Goal: Find specific page/section: Find specific page/section

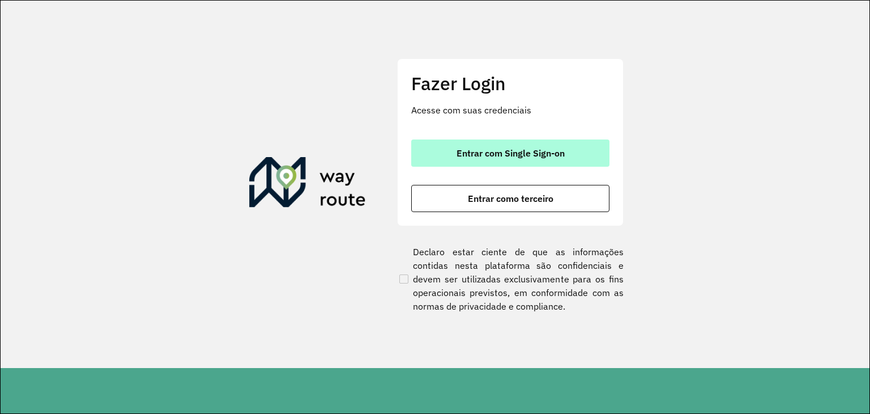
click at [514, 154] on span "Entrar com Single Sign-on" at bounding box center [511, 152] width 108 height 9
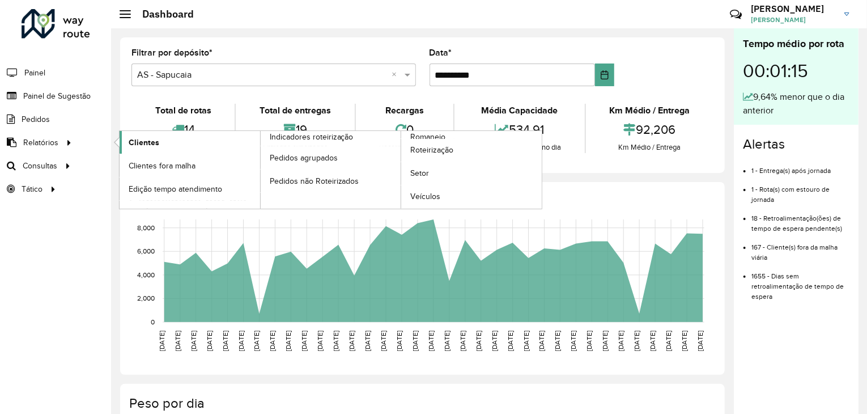
click at [138, 145] on span "Clientes" at bounding box center [144, 143] width 31 height 12
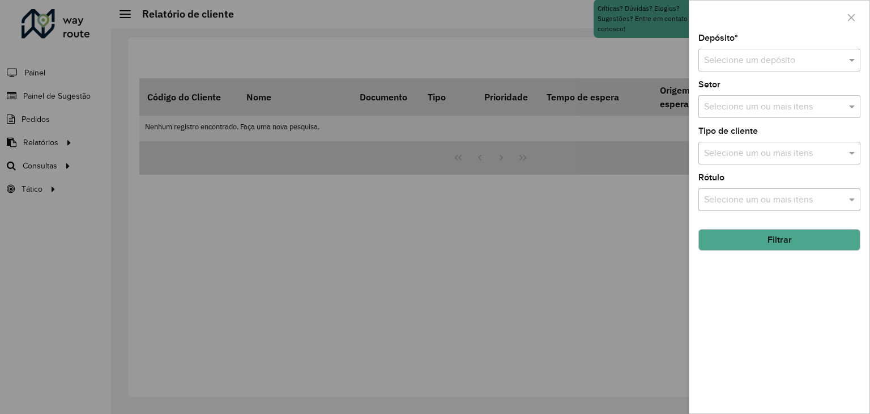
click at [58, 140] on div at bounding box center [435, 207] width 870 height 414
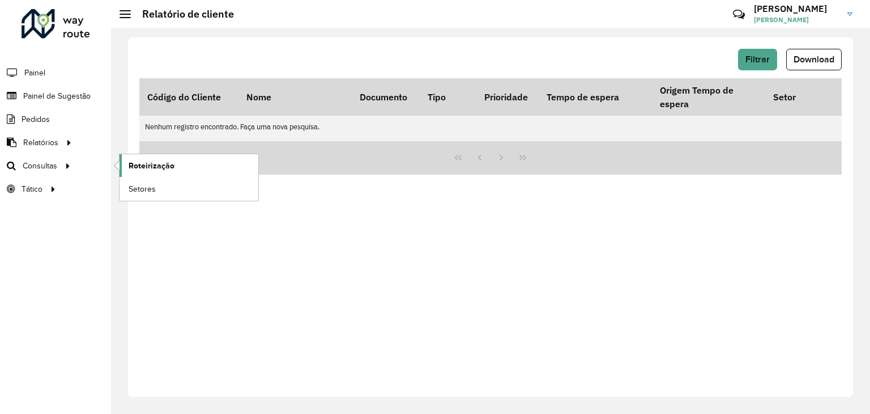
click at [152, 172] on link "Roteirização" at bounding box center [189, 165] width 139 height 23
click at [154, 190] on span "Setores" at bounding box center [143, 189] width 28 height 12
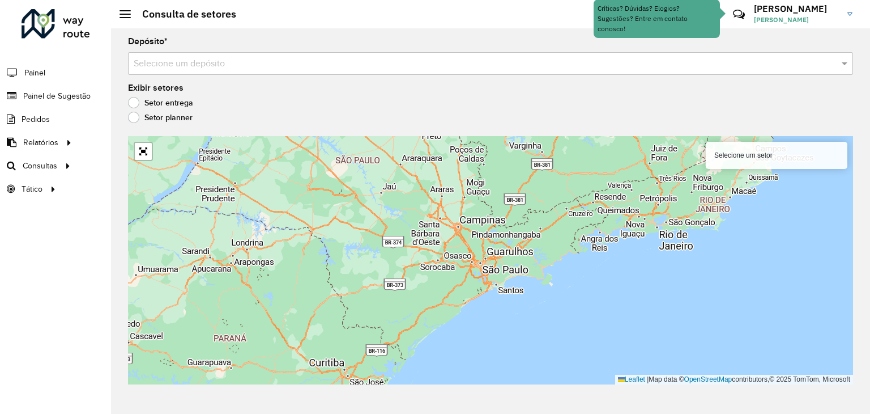
click at [351, 75] on div "Depósito * Selecione um depósito Exibir setores Setor entrega Setor planner Sel…" at bounding box center [490, 220] width 759 height 385
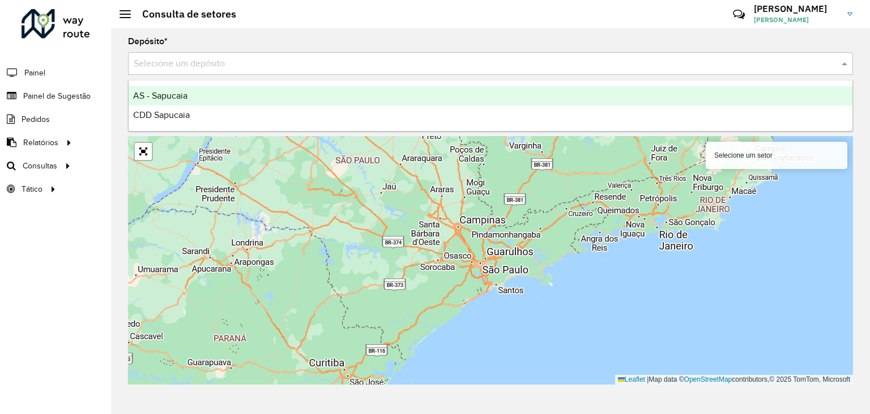
click at [338, 65] on input "text" at bounding box center [479, 64] width 691 height 14
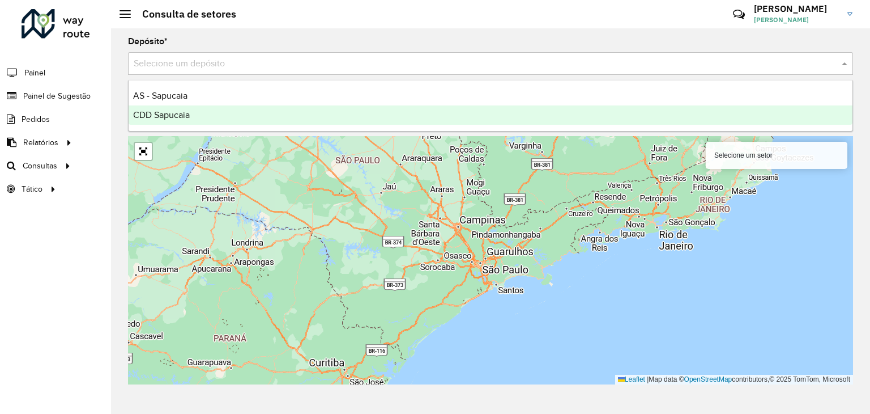
click at [160, 117] on span "CDD Sapucaia" at bounding box center [161, 115] width 57 height 10
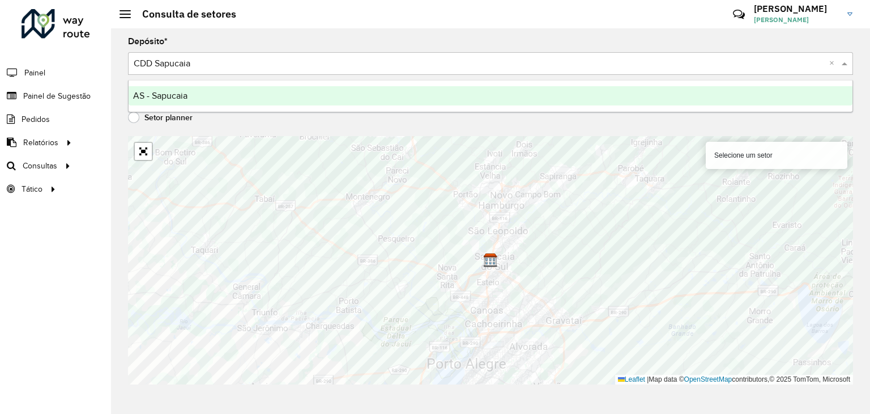
click at [382, 53] on div "Selecione um depósito × CDD Sapucaia ×" at bounding box center [490, 63] width 725 height 23
click at [393, 39] on div "Depósito * Selecione um depósito × CDD Sapucaia ×" at bounding box center [490, 55] width 725 height 37
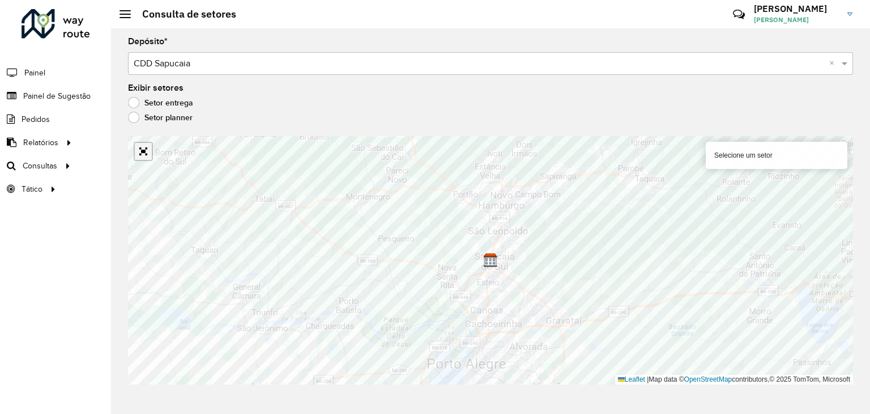
click at [150, 152] on link "Abrir mapa em tela cheia" at bounding box center [143, 151] width 17 height 17
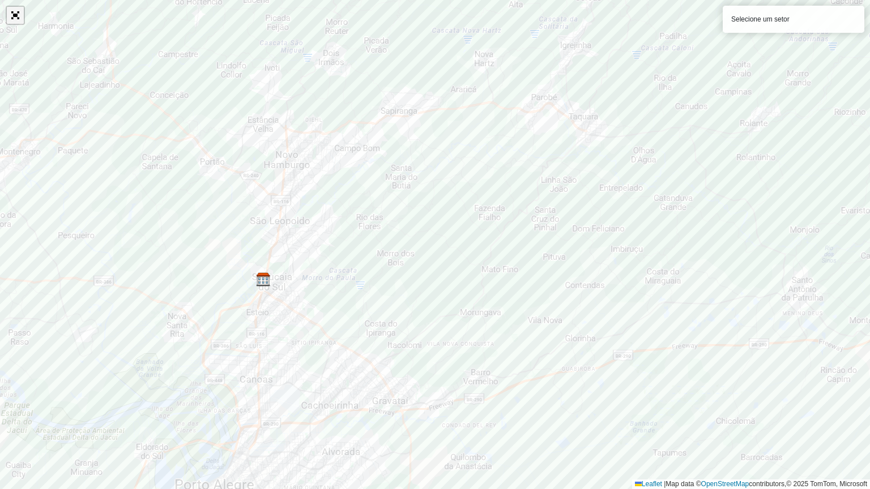
click at [22, 18] on link "Abrir mapa em tela cheia" at bounding box center [15, 15] width 17 height 17
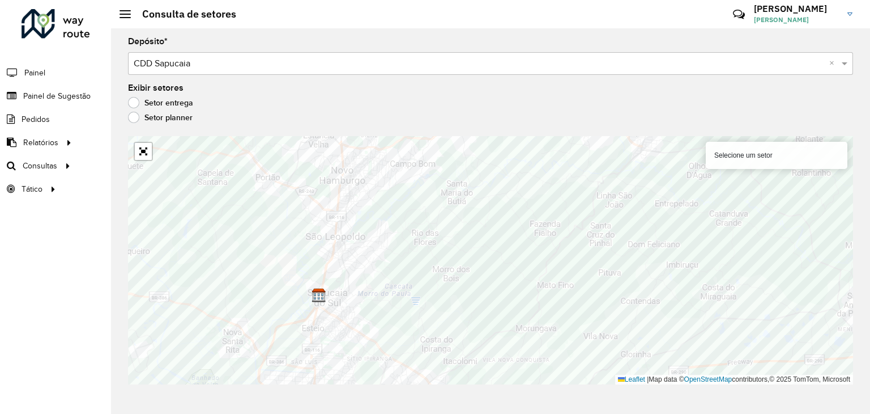
click at [239, 66] on input "text" at bounding box center [479, 64] width 691 height 14
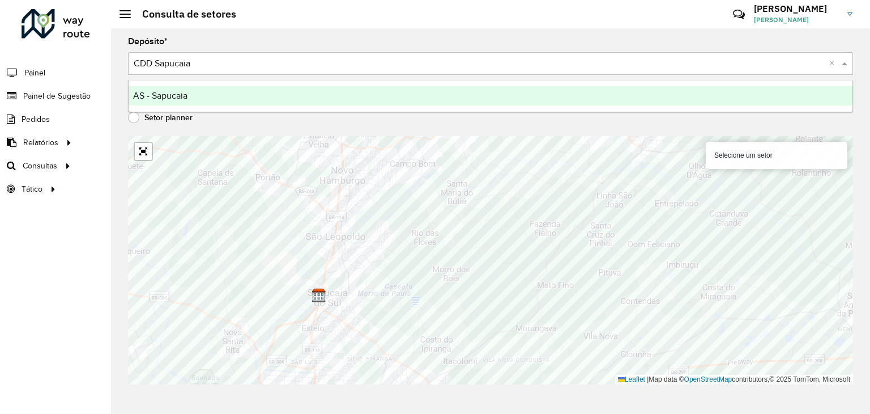
click at [186, 96] on span "AS - Sapucaia" at bounding box center [160, 96] width 54 height 10
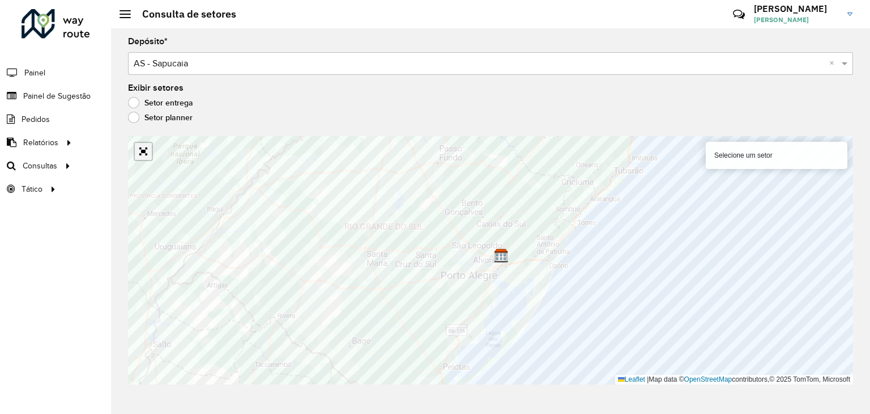
click at [143, 156] on link "Abrir mapa em tela cheia" at bounding box center [143, 151] width 17 height 17
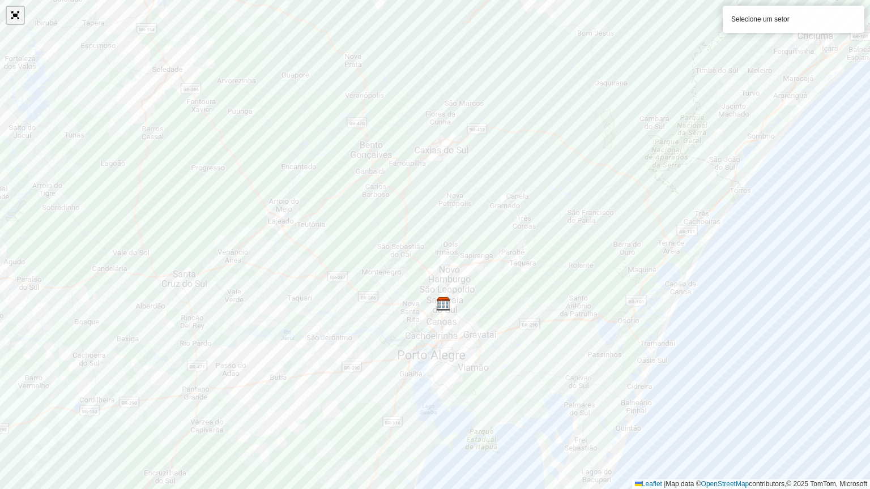
click at [11, 20] on link "Abrir mapa em tela cheia" at bounding box center [15, 15] width 17 height 17
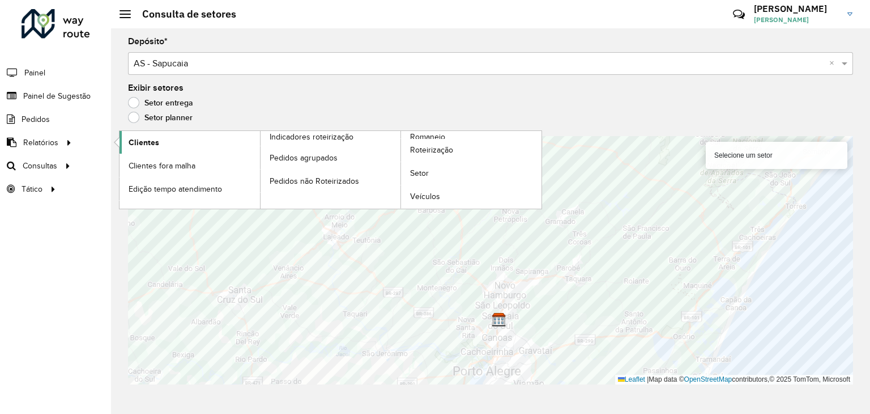
click at [144, 143] on span "Clientes" at bounding box center [144, 143] width 31 height 12
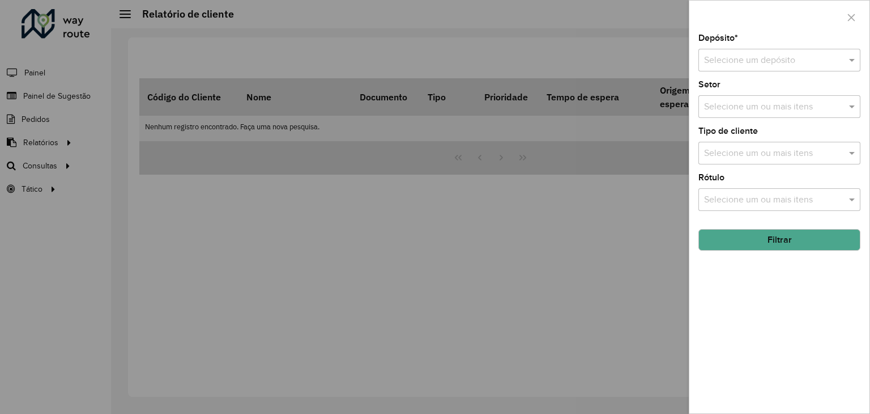
click at [778, 61] on input "text" at bounding box center [768, 61] width 128 height 14
click at [740, 118] on div "CDD Sapucaia" at bounding box center [779, 112] width 161 height 19
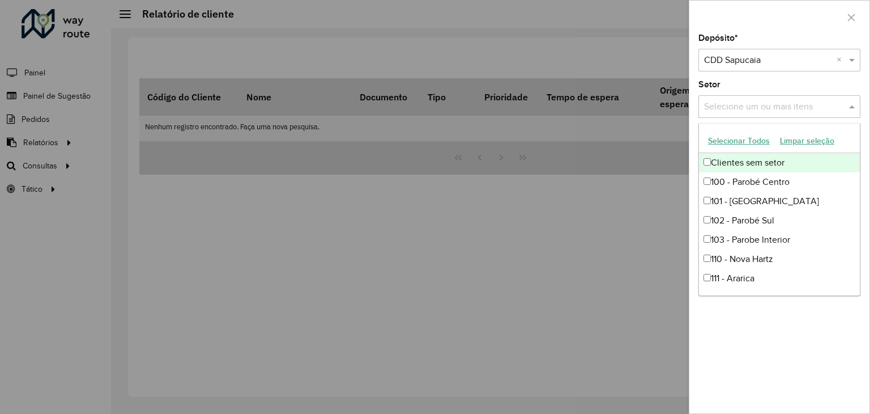
click at [796, 106] on input "text" at bounding box center [773, 107] width 145 height 14
click at [795, 106] on input "text" at bounding box center [773, 107] width 145 height 14
click at [777, 86] on div "Setor Selecione um ou mais itens" at bounding box center [779, 98] width 162 height 37
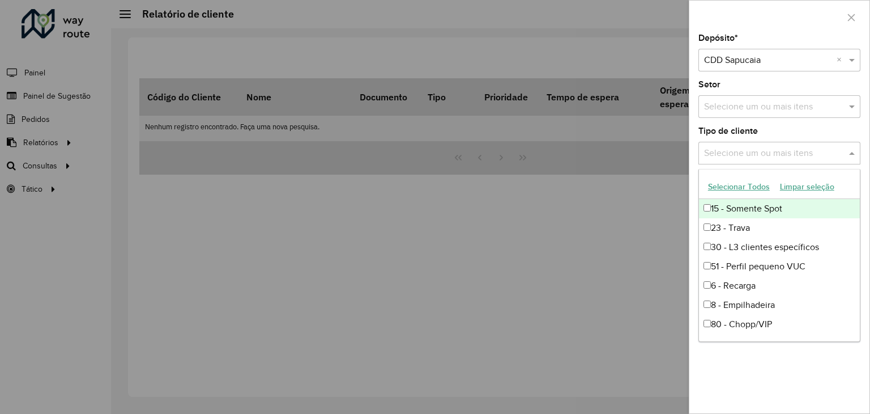
click at [770, 152] on input "text" at bounding box center [773, 154] width 145 height 14
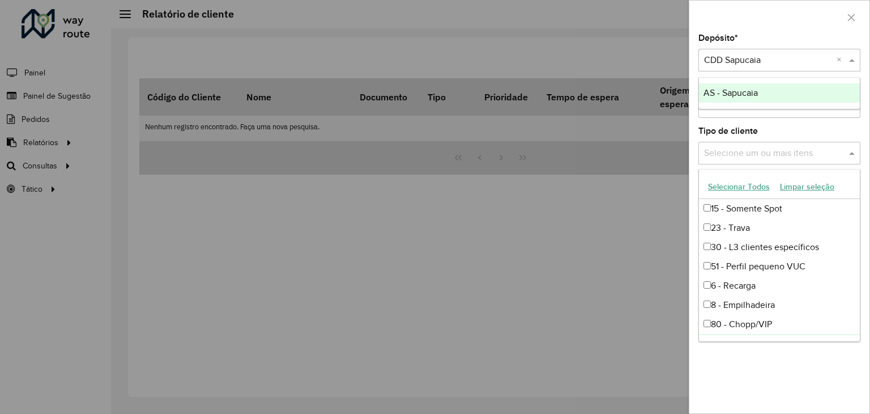
click at [721, 65] on input "text" at bounding box center [768, 61] width 128 height 14
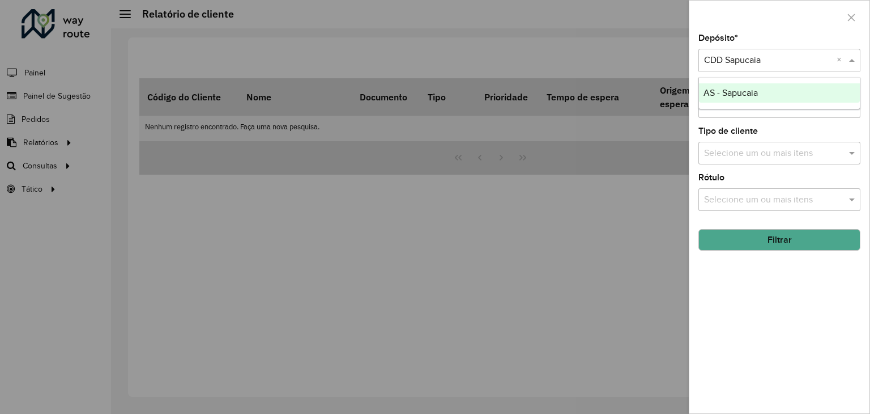
click at [718, 93] on span "AS - Sapucaia" at bounding box center [731, 93] width 54 height 10
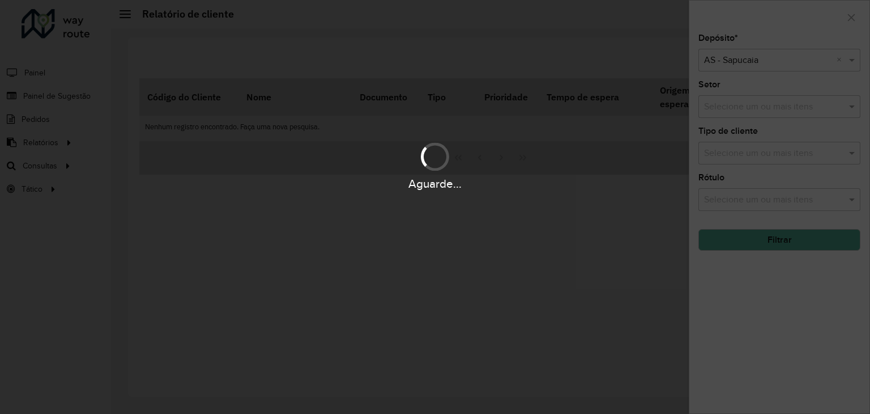
click at [731, 107] on div "Aguarde..." at bounding box center [435, 207] width 870 height 414
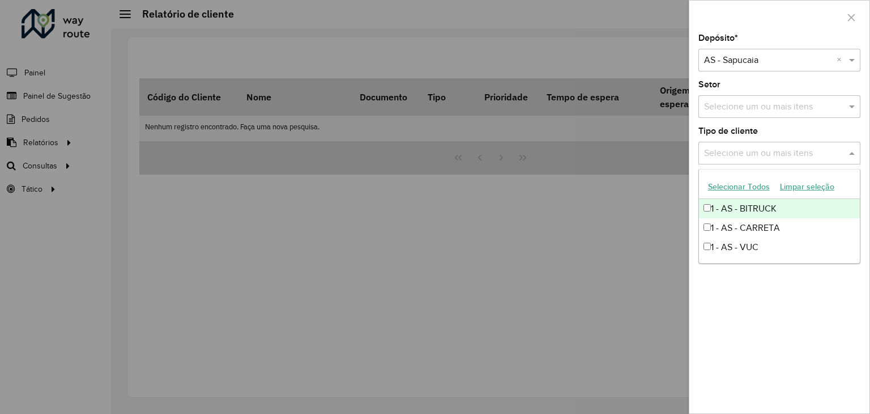
click at [732, 150] on input "text" at bounding box center [773, 154] width 145 height 14
